Goal: Task Accomplishment & Management: Manage account settings

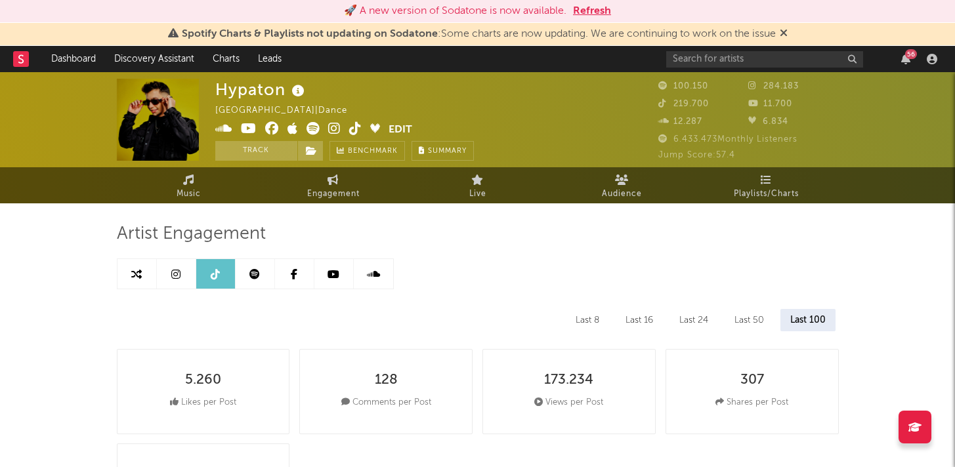
select select "6m"
click at [793, 64] on input "text" at bounding box center [764, 59] width 197 height 16
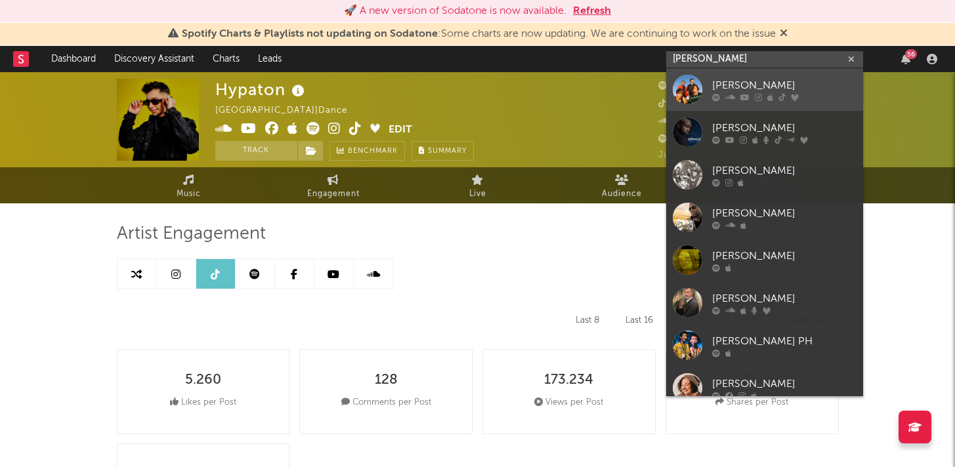
type input "[PERSON_NAME]"
click at [785, 83] on div "[PERSON_NAME]" at bounding box center [784, 85] width 144 height 16
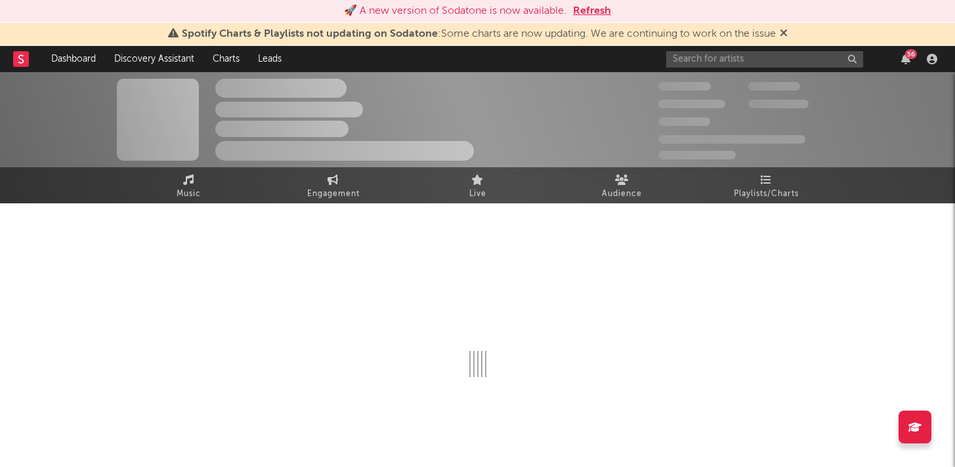
select select "6m"
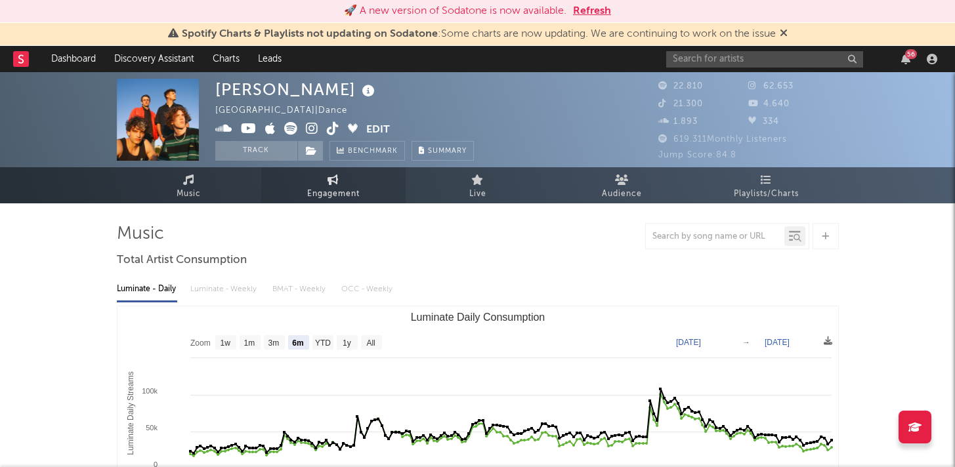
click at [323, 190] on span "Engagement" at bounding box center [333, 194] width 52 height 16
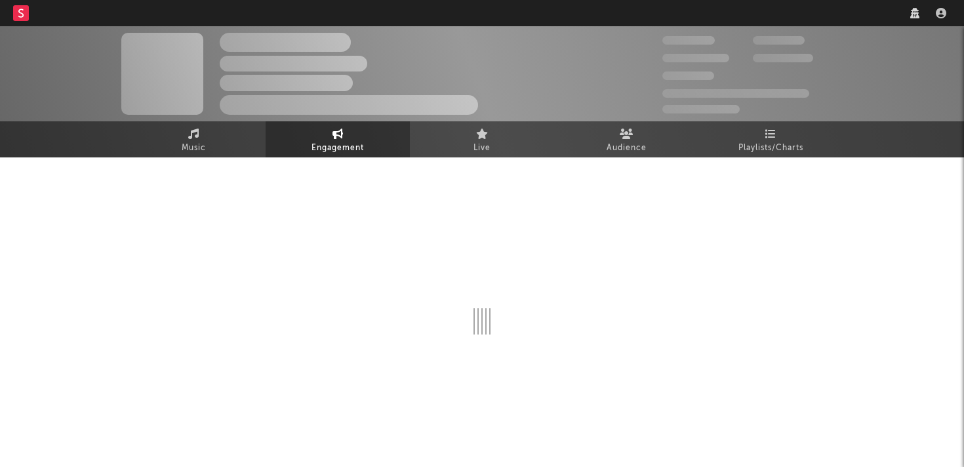
select select "1w"
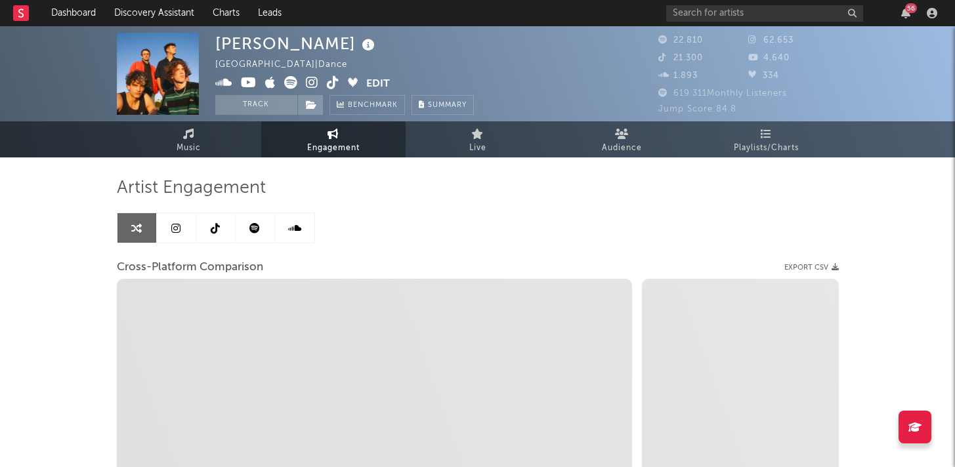
select select "1m"
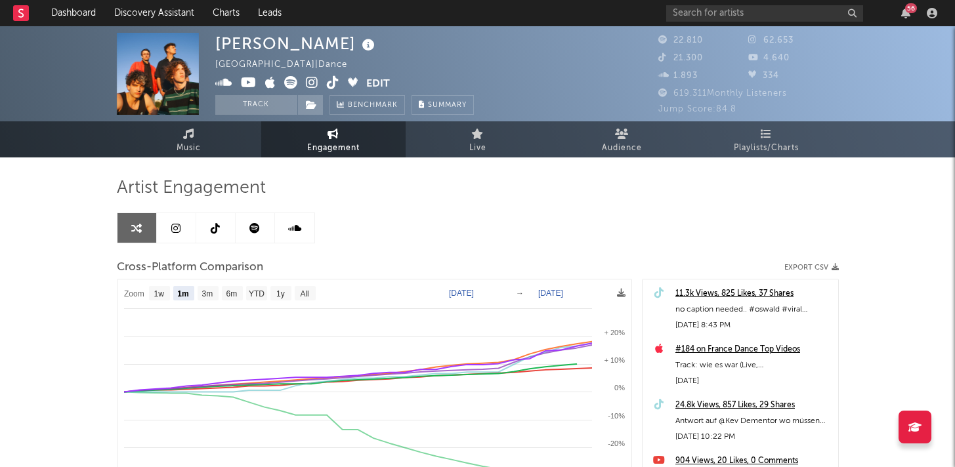
select select "1m"
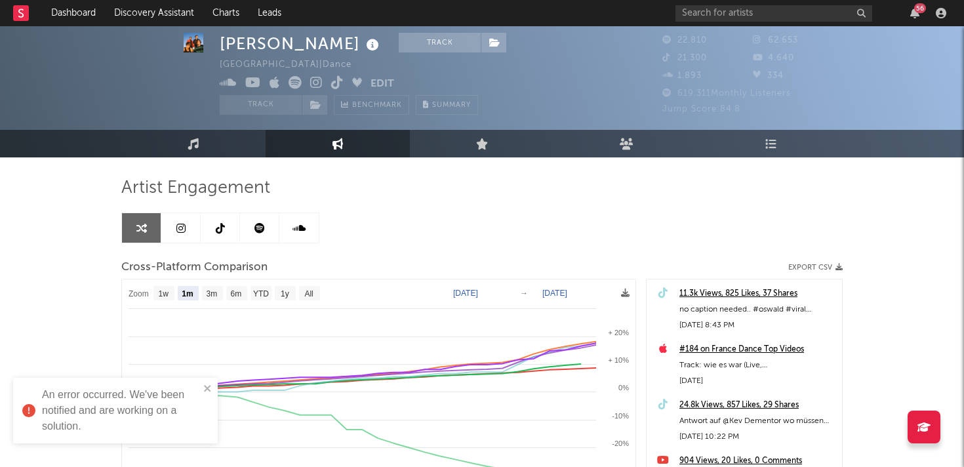
scroll to position [31, 0]
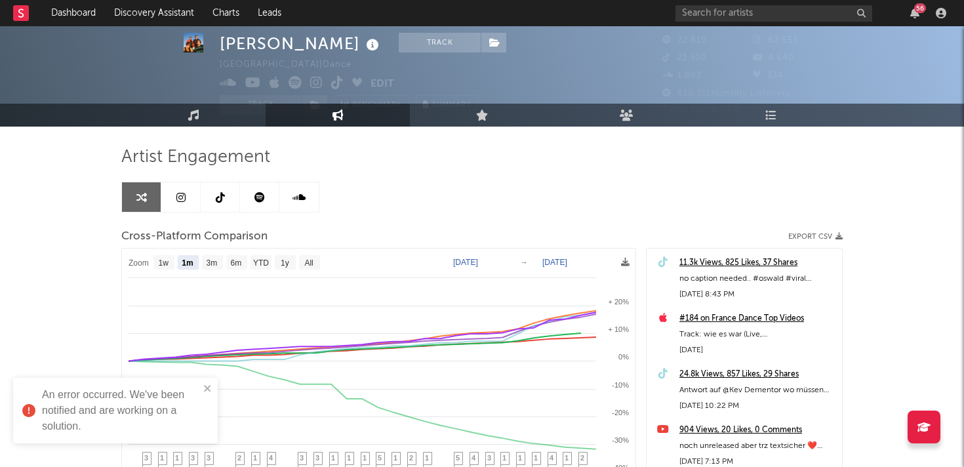
click at [190, 197] on link at bounding box center [180, 197] width 39 height 30
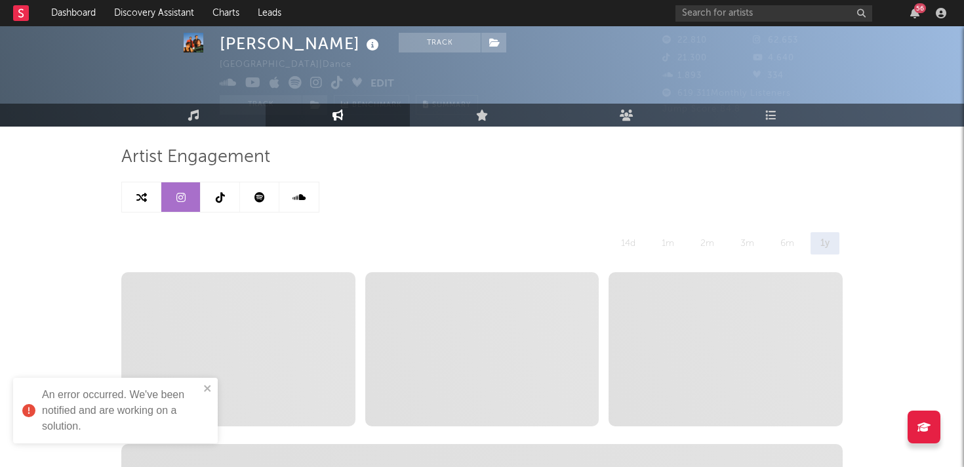
select select "6m"
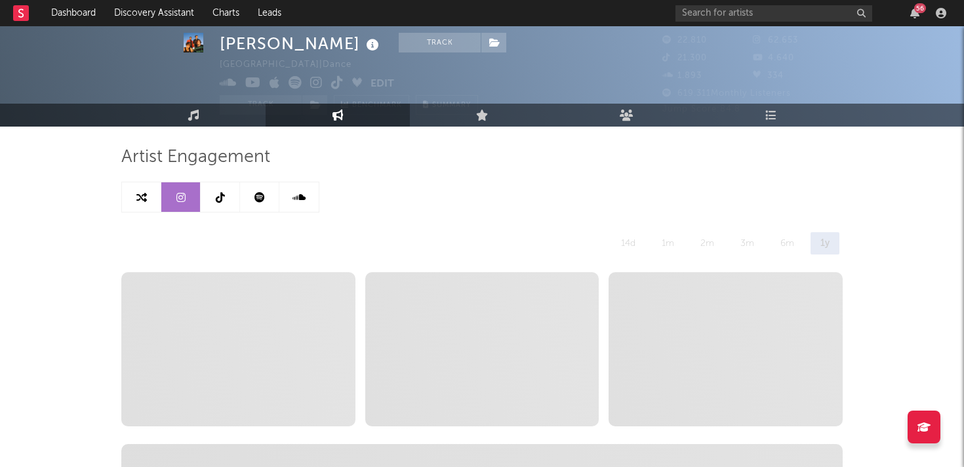
click at [231, 197] on link at bounding box center [220, 197] width 39 height 30
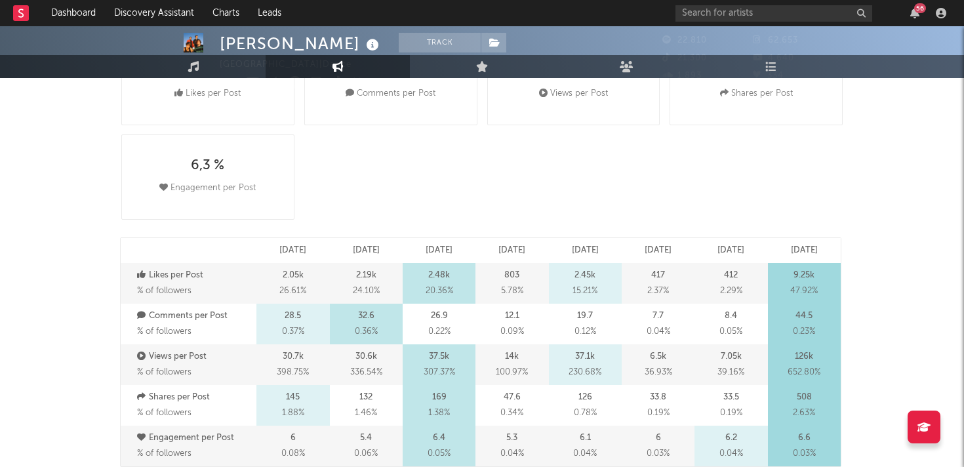
select select "6m"
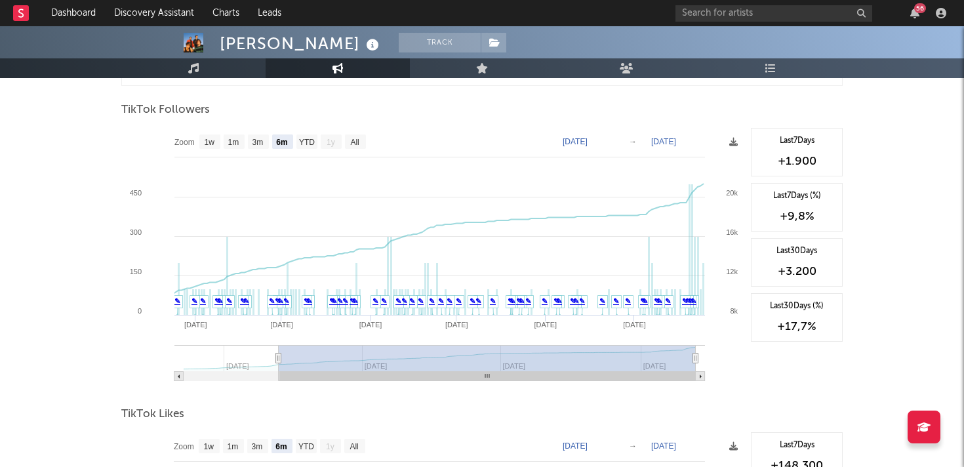
scroll to position [1264, 0]
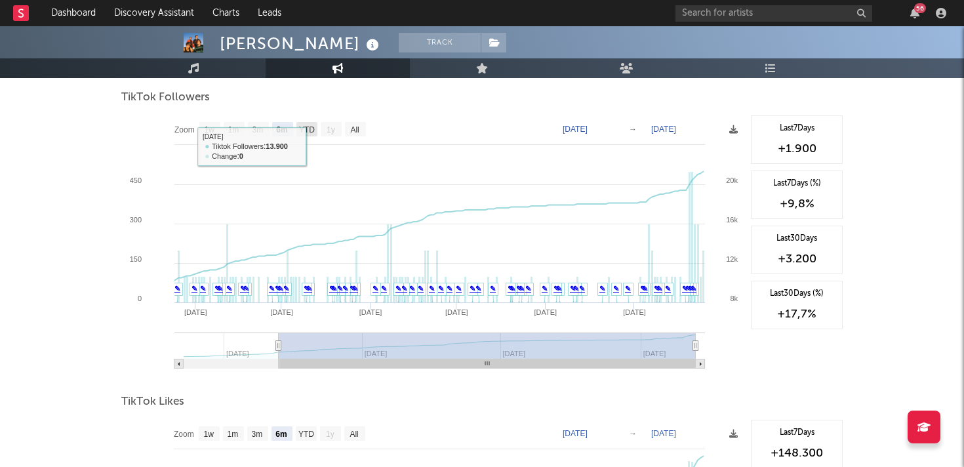
click at [304, 130] on text "YTD" at bounding box center [307, 129] width 16 height 9
select select "YTD"
type input "2025-02-11"
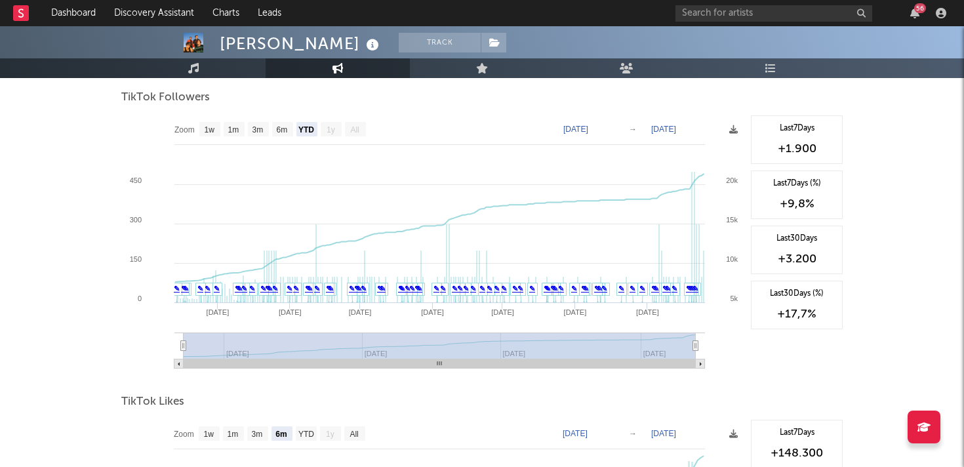
click at [630, 228] on rect at bounding box center [432, 246] width 623 height 262
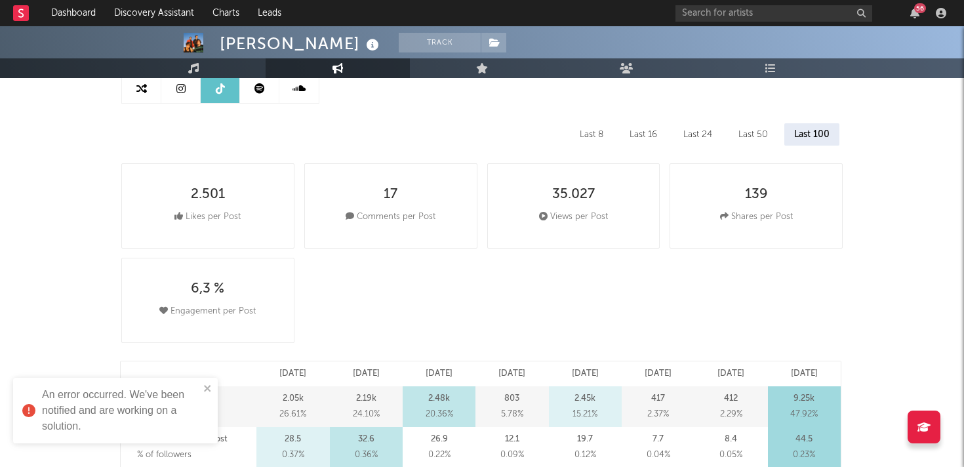
scroll to position [0, 0]
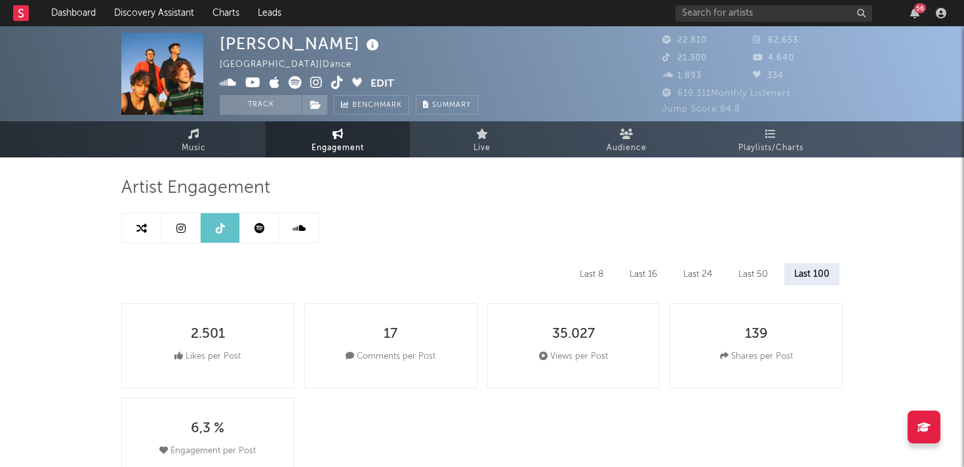
click at [188, 223] on link at bounding box center [180, 228] width 39 height 30
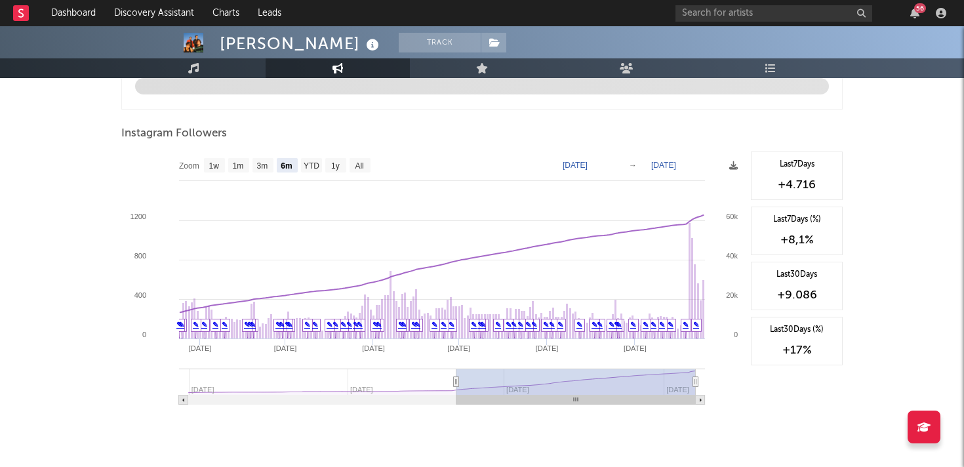
scroll to position [1424, 0]
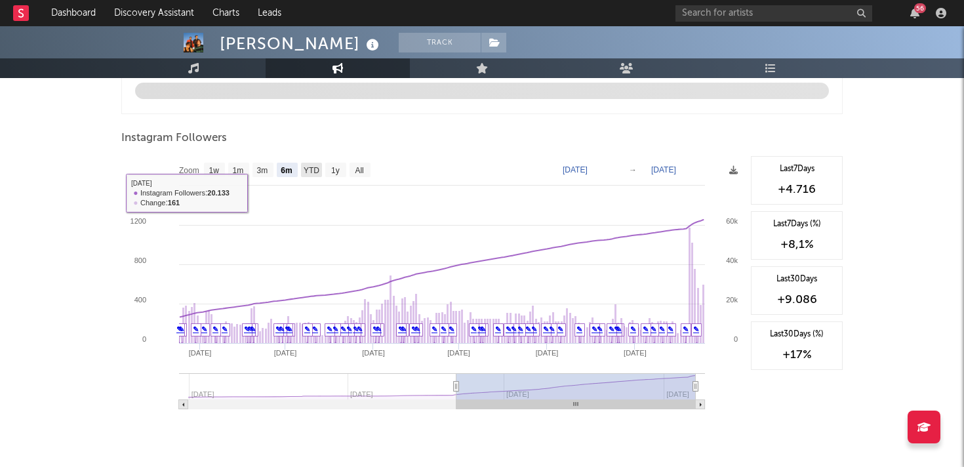
click at [311, 171] on text "YTD" at bounding box center [312, 170] width 16 height 9
select select "YTD"
type input "2025-01-01"
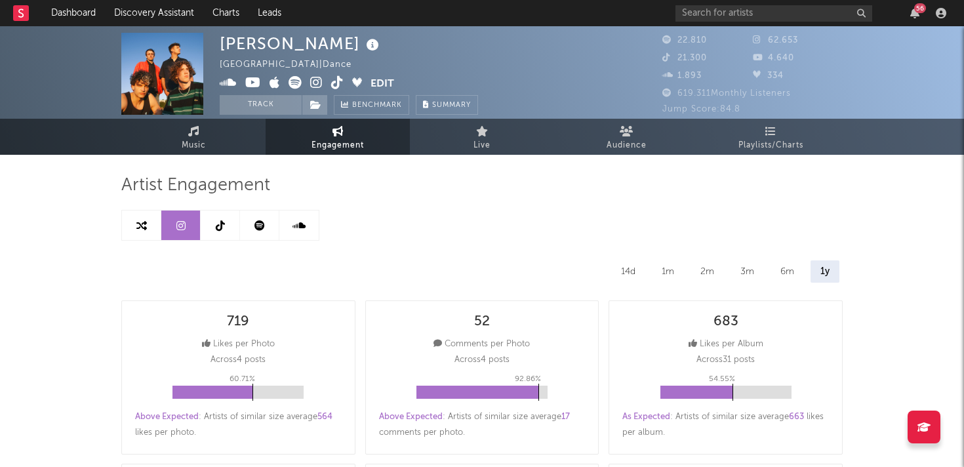
scroll to position [0, 0]
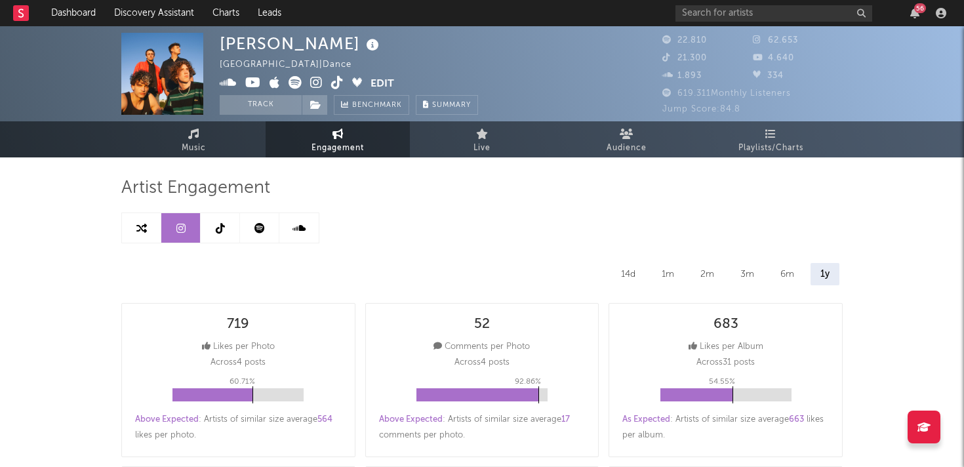
click at [379, 83] on button "Edit" at bounding box center [383, 84] width 24 height 16
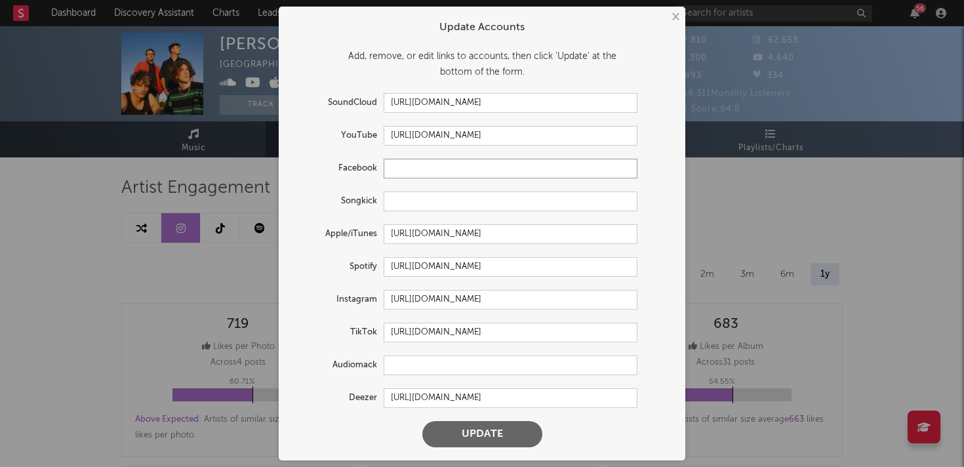
click at [420, 170] on input "text" at bounding box center [511, 169] width 254 height 20
click at [498, 140] on input "https://youtube.com/@oswald.mp3" at bounding box center [511, 136] width 254 height 20
click at [476, 434] on button "Update" at bounding box center [482, 434] width 120 height 26
click at [216, 260] on div "× Update Accounts Add, remove, or edit links to accounts, then click 'Update' a…" at bounding box center [482, 233] width 964 height 467
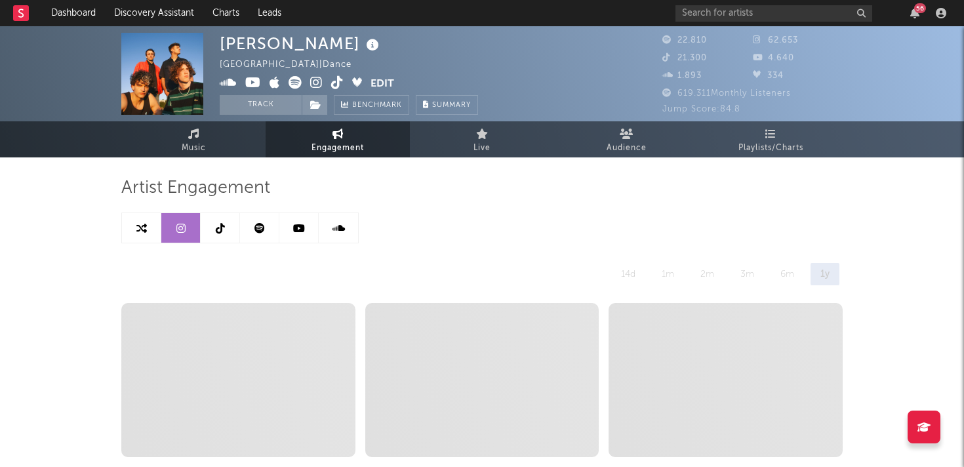
click at [306, 236] on link at bounding box center [298, 228] width 39 height 30
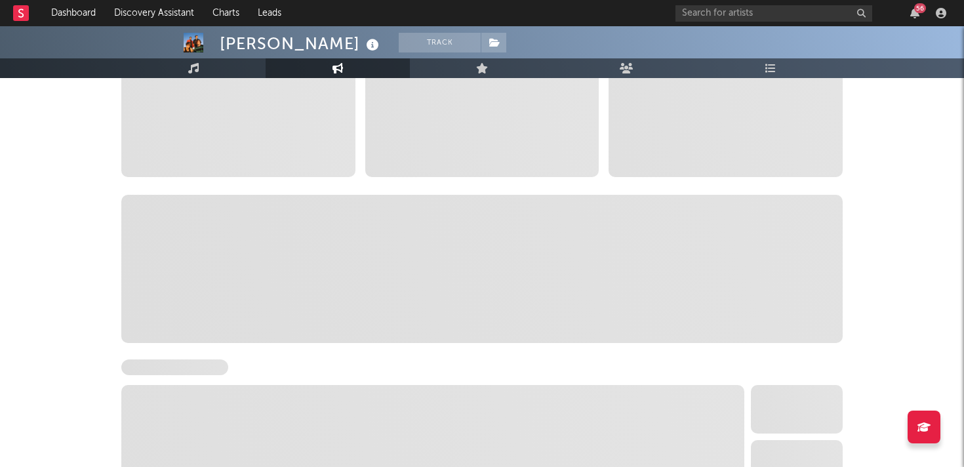
select select "6m"
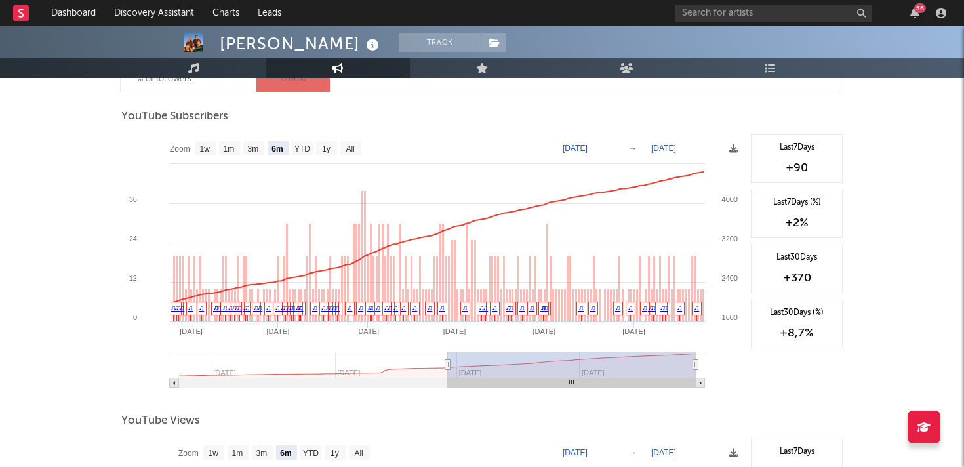
scroll to position [1058, 0]
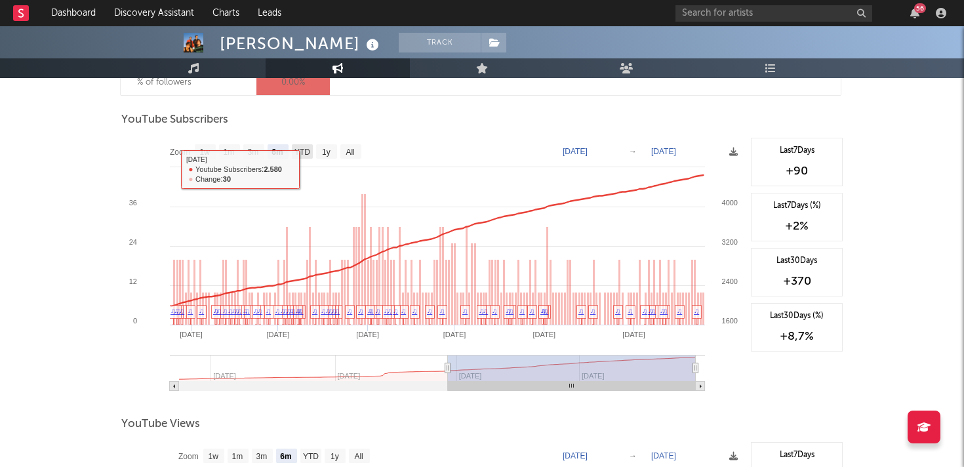
click at [302, 150] on text "YTD" at bounding box center [303, 152] width 16 height 9
select select "YTD"
type input "2025-01-01"
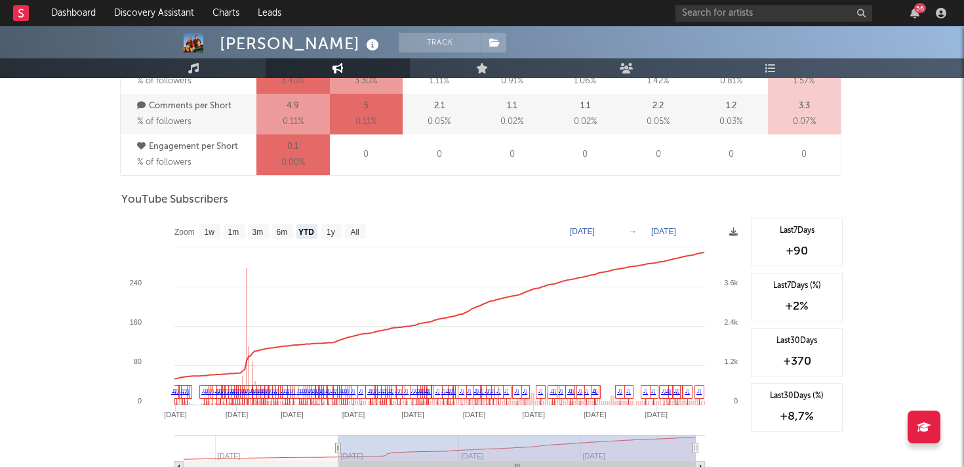
scroll to position [910, 0]
